Goal: Task Accomplishment & Management: Manage account settings

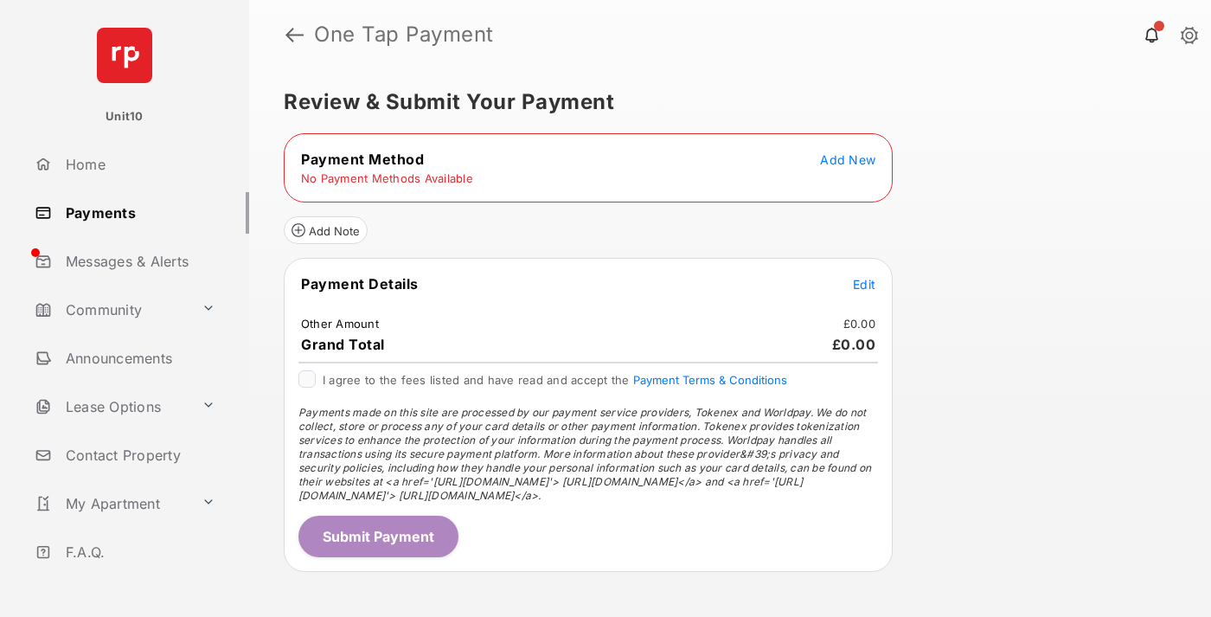
click at [848, 159] on span "Add New" at bounding box center [847, 159] width 55 height 15
